Goal: Navigation & Orientation: Find specific page/section

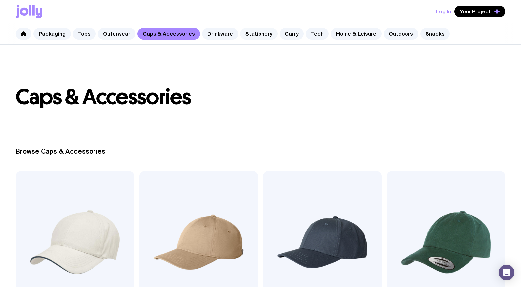
click at [255, 33] on link "Stationery" at bounding box center [258, 34] width 37 height 12
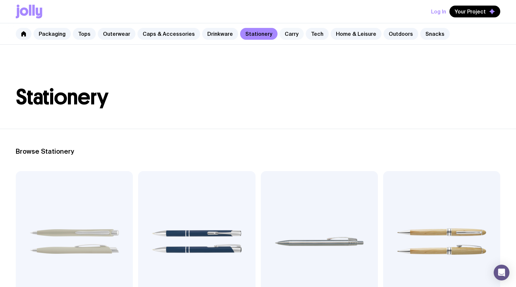
click at [279, 35] on link "Carry" at bounding box center [291, 34] width 24 height 12
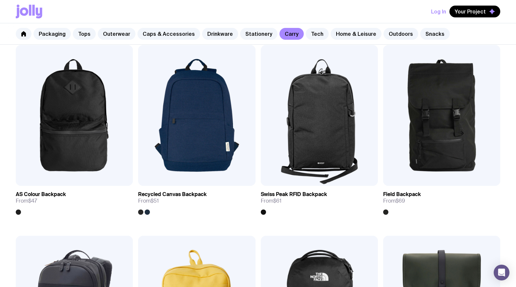
scroll to position [537, 0]
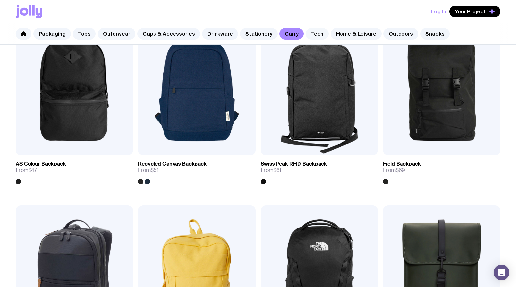
click at [307, 33] on link "Tech" at bounding box center [317, 34] width 23 height 12
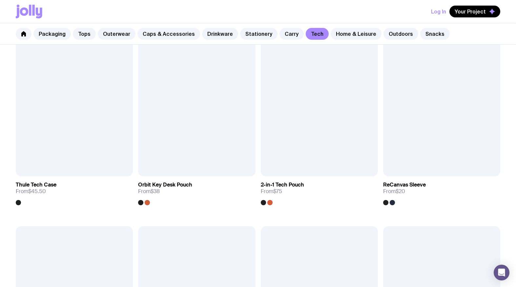
scroll to position [913, 0]
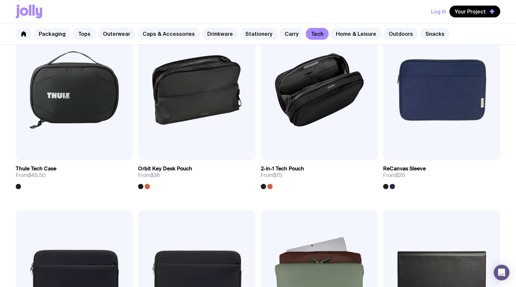
click at [41, 36] on link "Packaging" at bounding box center [51, 34] width 37 height 12
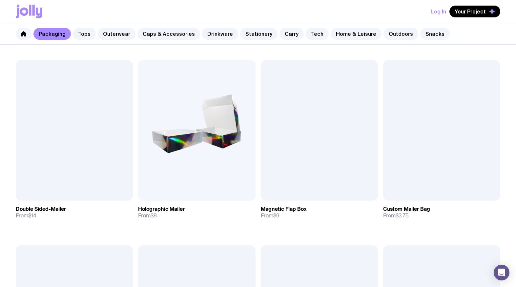
scroll to position [292, 0]
